Goal: Task Accomplishment & Management: Use online tool/utility

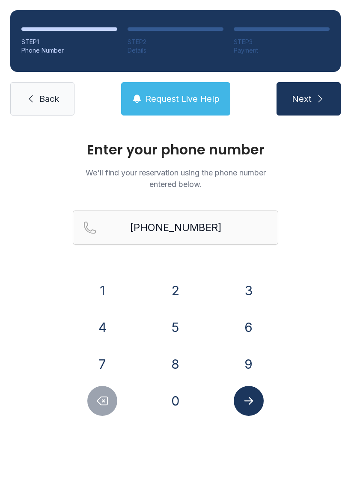
click at [210, 226] on input "[PHONE_NUMBER]" at bounding box center [175, 227] width 205 height 34
click at [39, 99] on span "Back" at bounding box center [49, 99] width 20 height 12
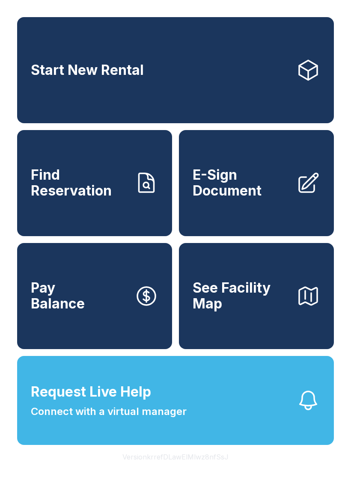
click at [252, 195] on span "E-Sign Document" at bounding box center [240, 182] width 97 height 31
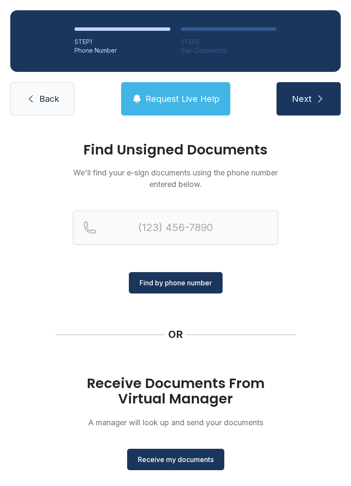
click at [171, 464] on button "Receive my documents" at bounding box center [175, 459] width 97 height 21
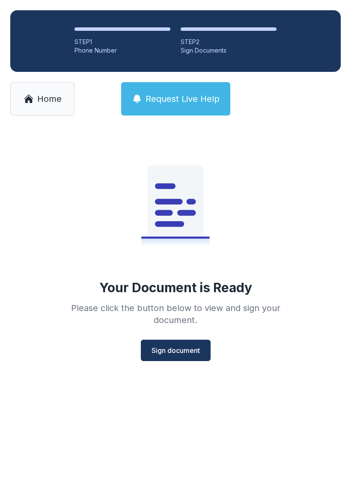
click at [186, 351] on span "Sign document" at bounding box center [175, 350] width 48 height 10
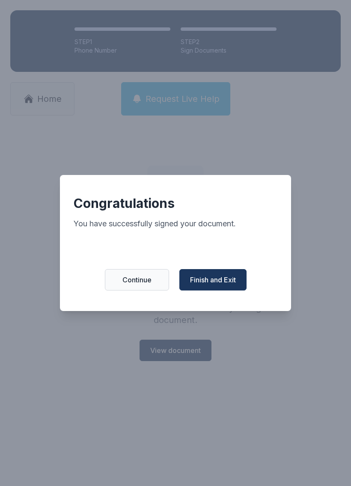
click at [216, 284] on span "Finish and Exit" at bounding box center [213, 280] width 46 height 10
